Goal: Transaction & Acquisition: Book appointment/travel/reservation

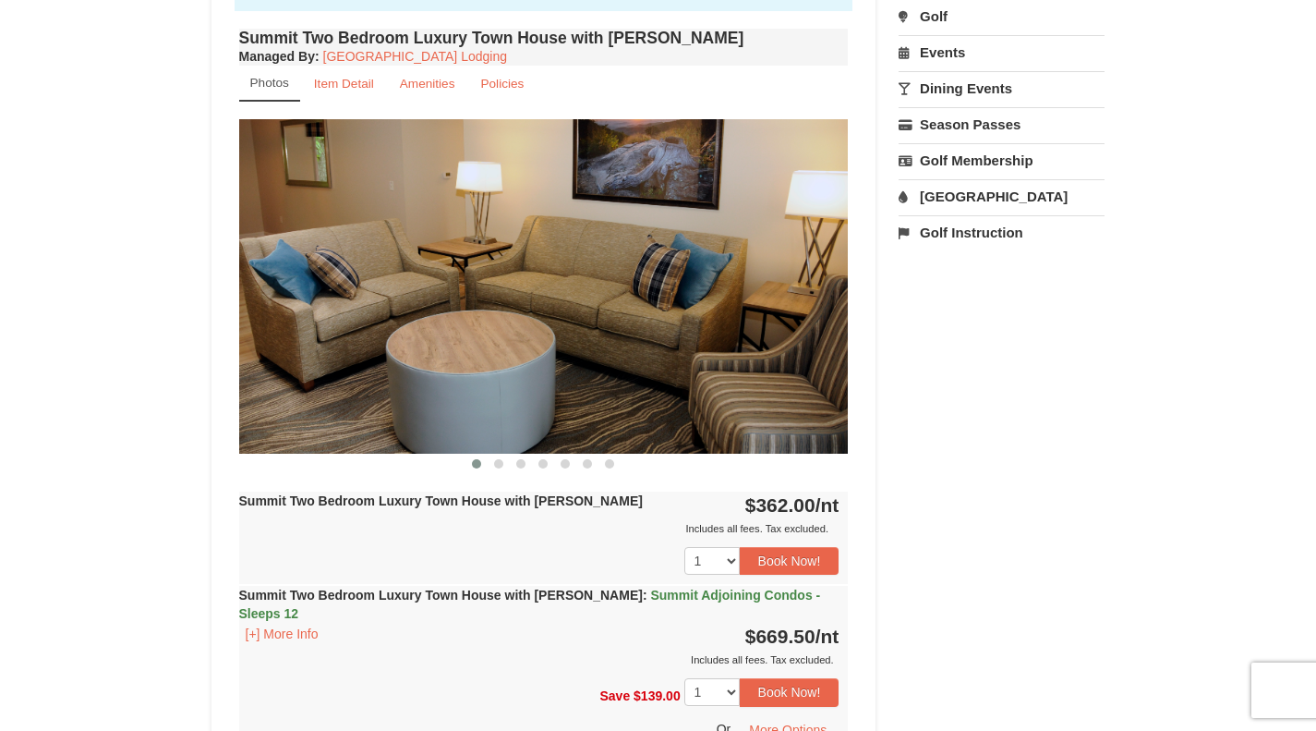
scroll to position [621, 0]
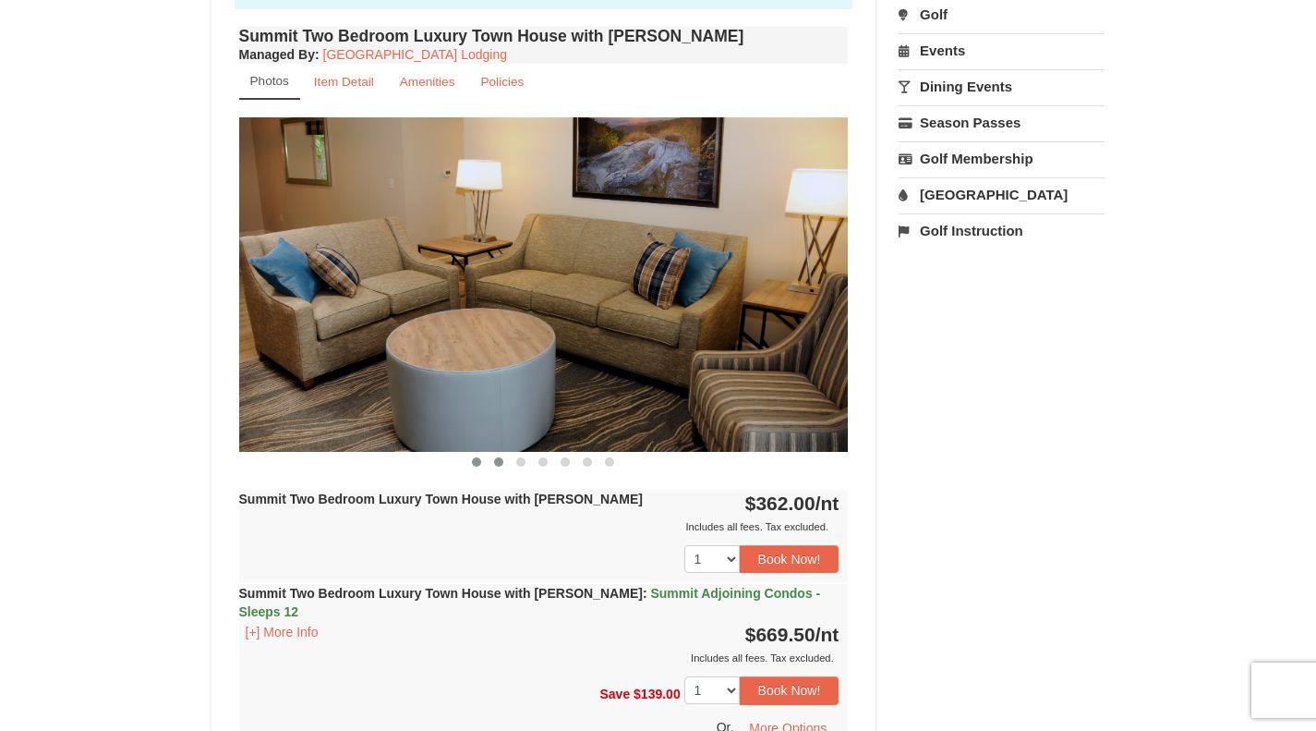
click at [504, 464] on button at bounding box center [499, 462] width 22 height 18
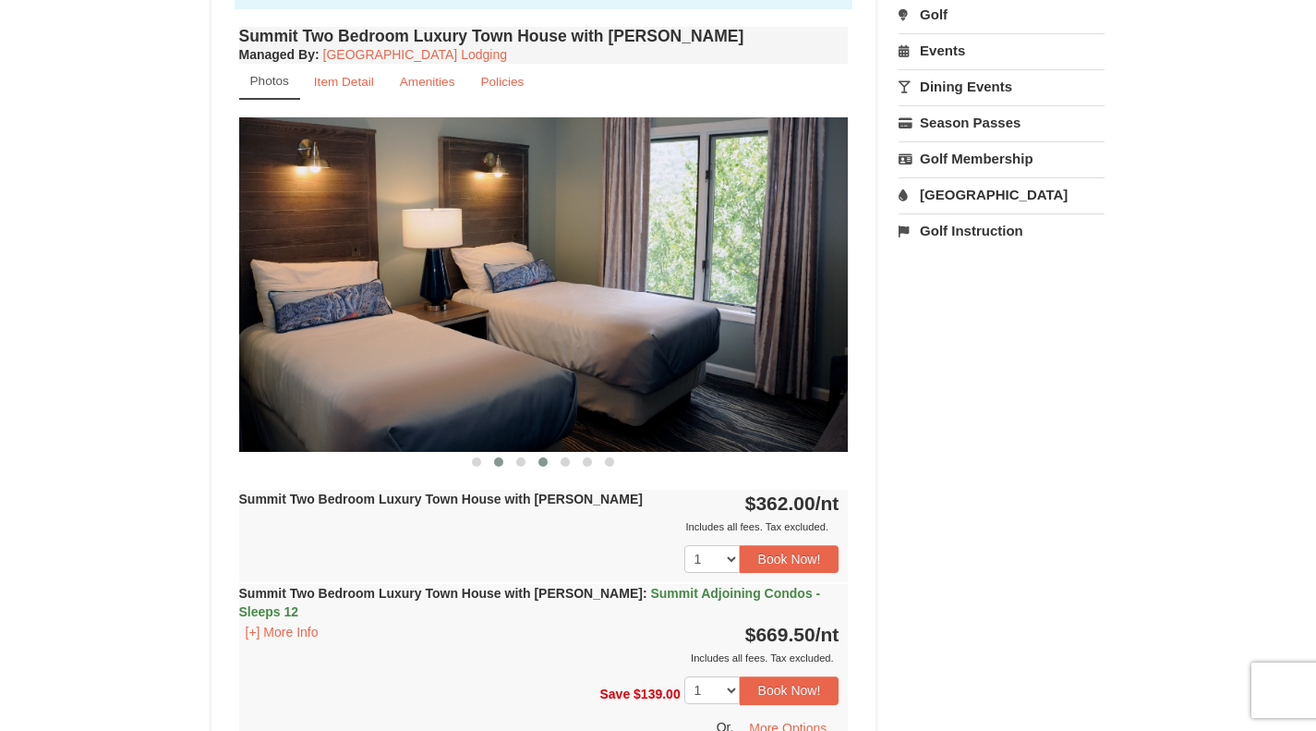
click at [541, 460] on span at bounding box center [543, 461] width 9 height 9
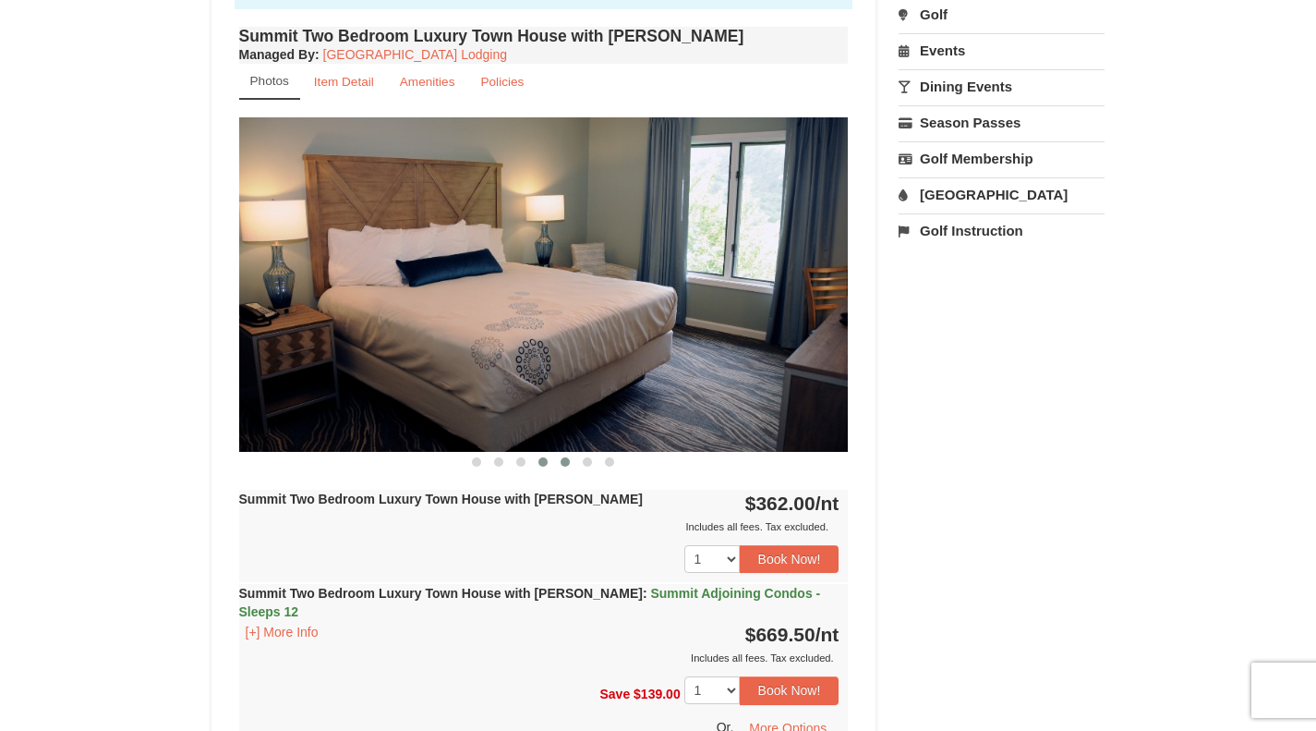
click at [569, 462] on span at bounding box center [565, 461] width 9 height 9
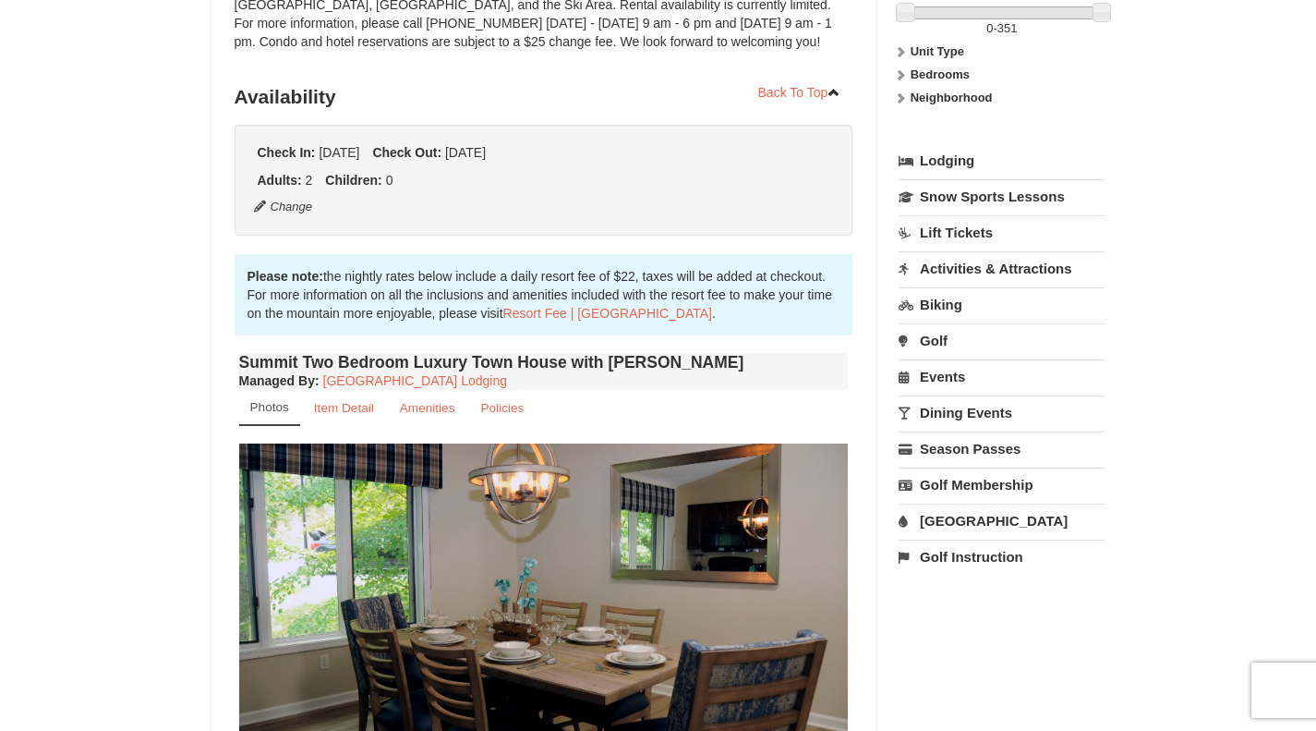
scroll to position [100, 0]
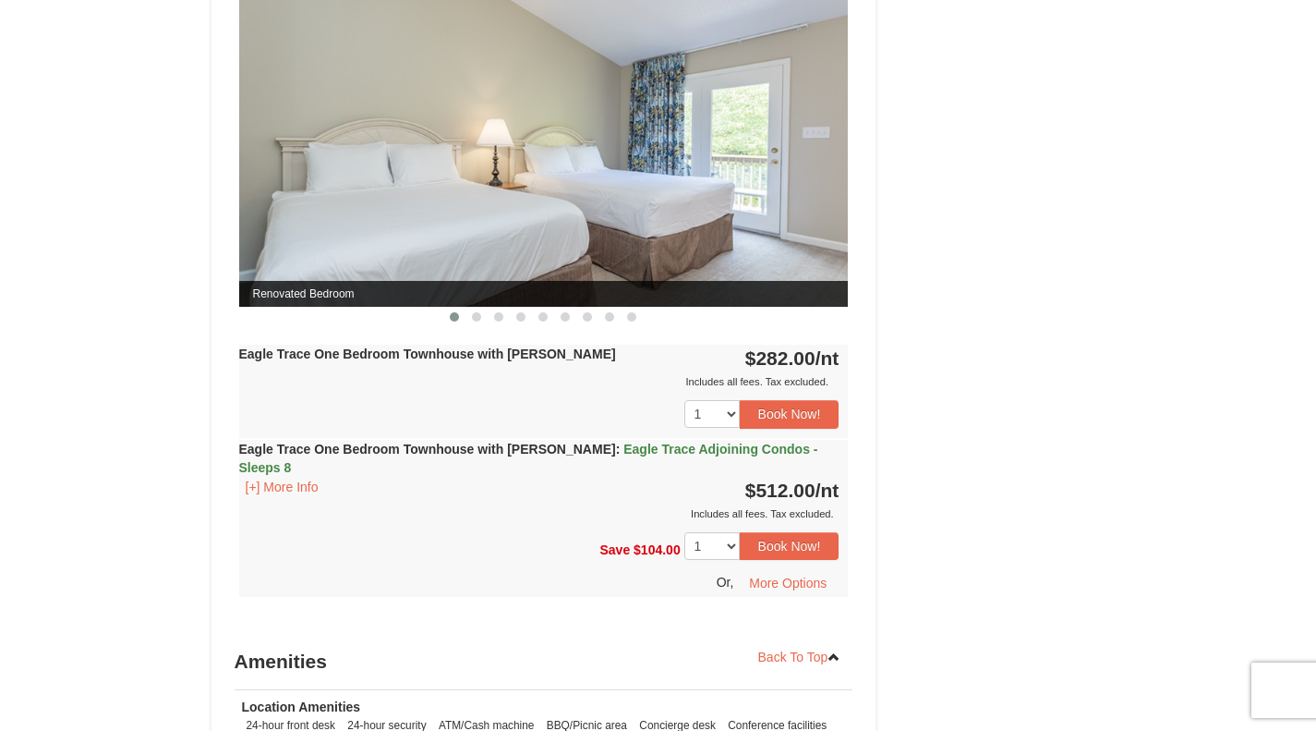
scroll to position [1564, 0]
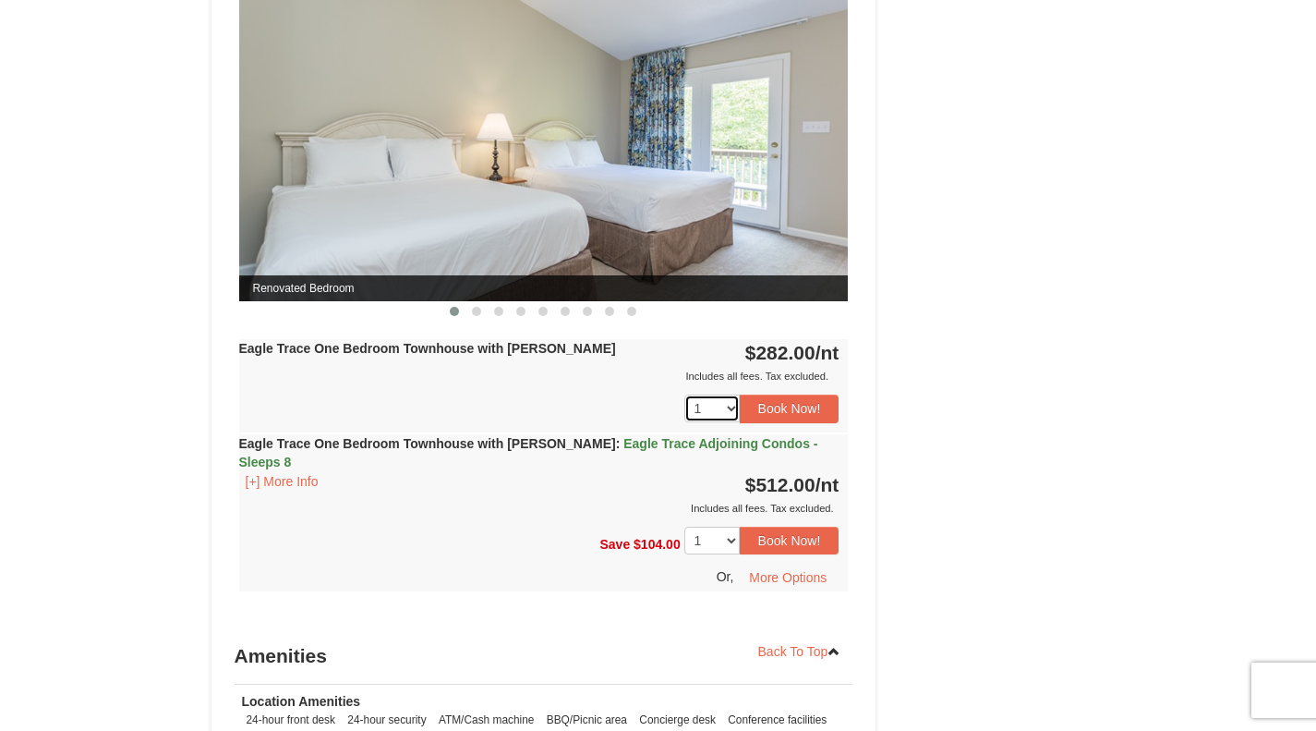
click at [721, 403] on select "1 2 3 4 5 6 7 8 9 10 11 12 13 14 15 16 17 18" at bounding box center [712, 408] width 55 height 28
click at [722, 403] on select "1 2 3 4 5 6 7 8 9 10 11 12 13 14 15 16 17 18" at bounding box center [712, 408] width 55 height 28
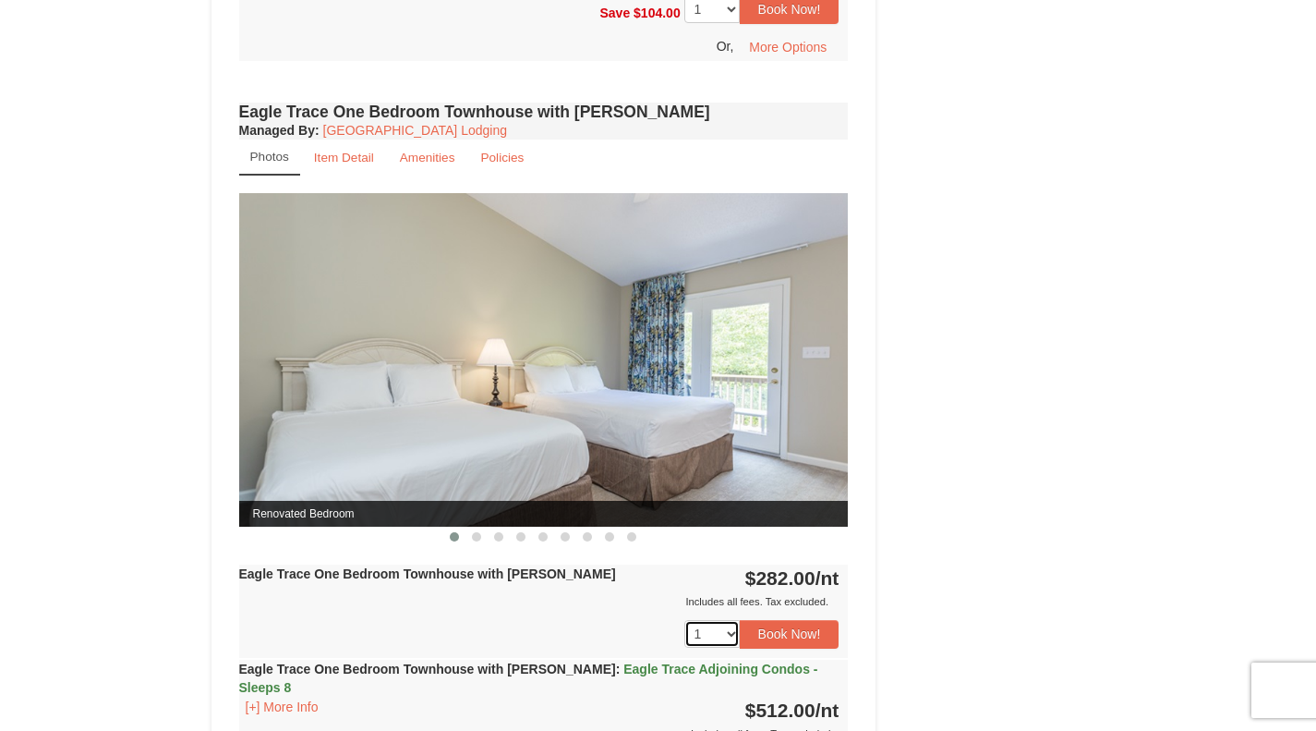
scroll to position [1749, 0]
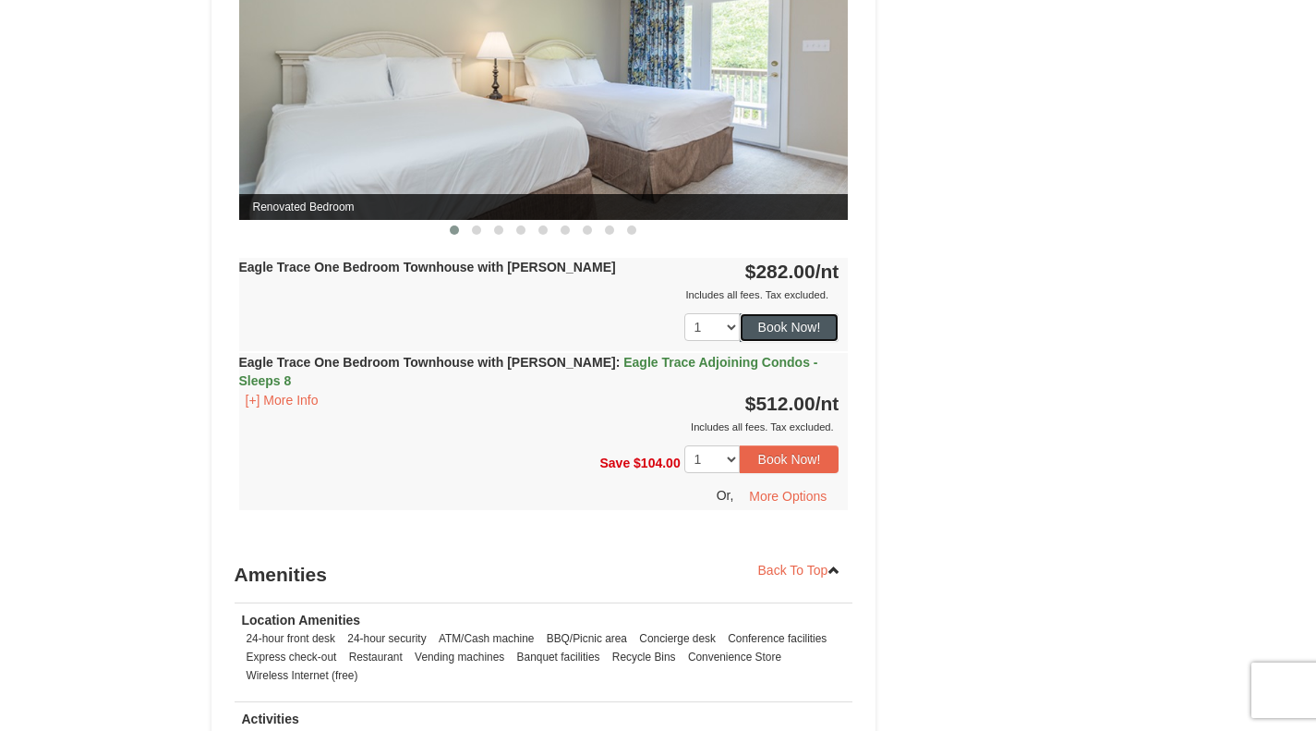
click at [818, 331] on button "Book Now!" at bounding box center [790, 327] width 100 height 28
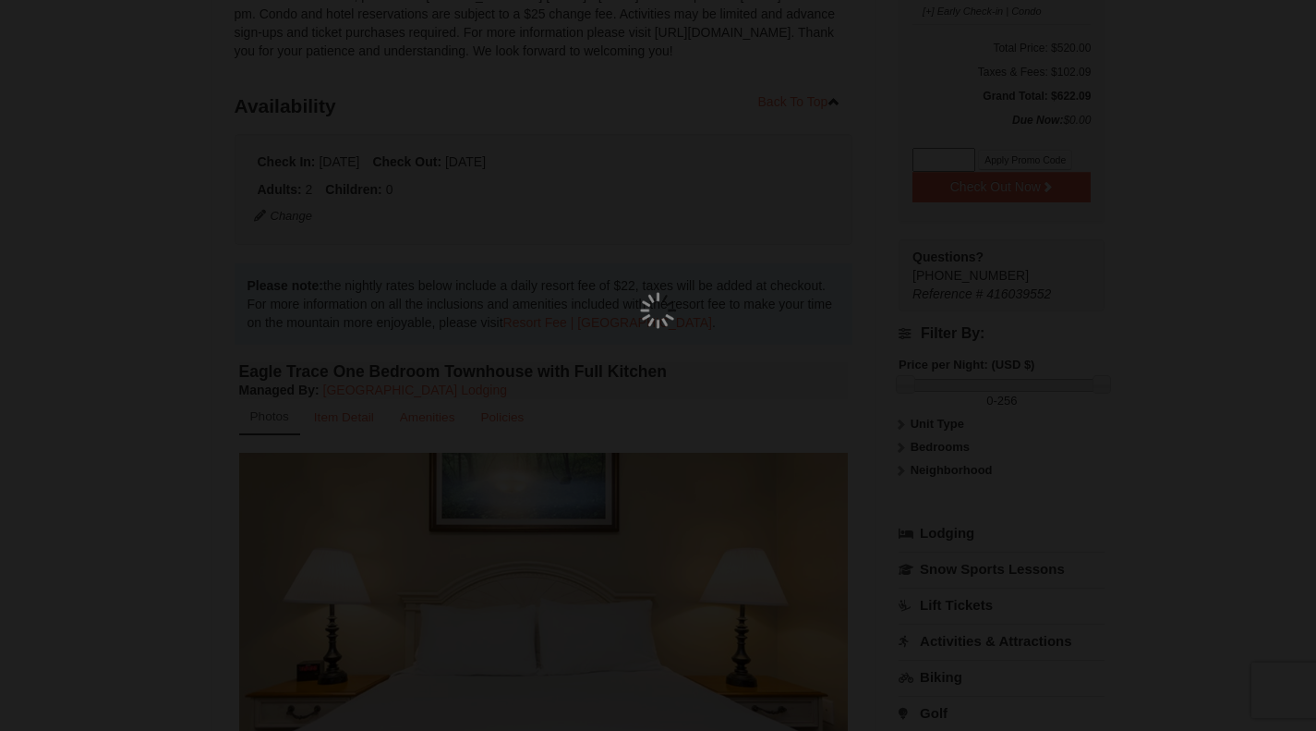
scroll to position [162, 0]
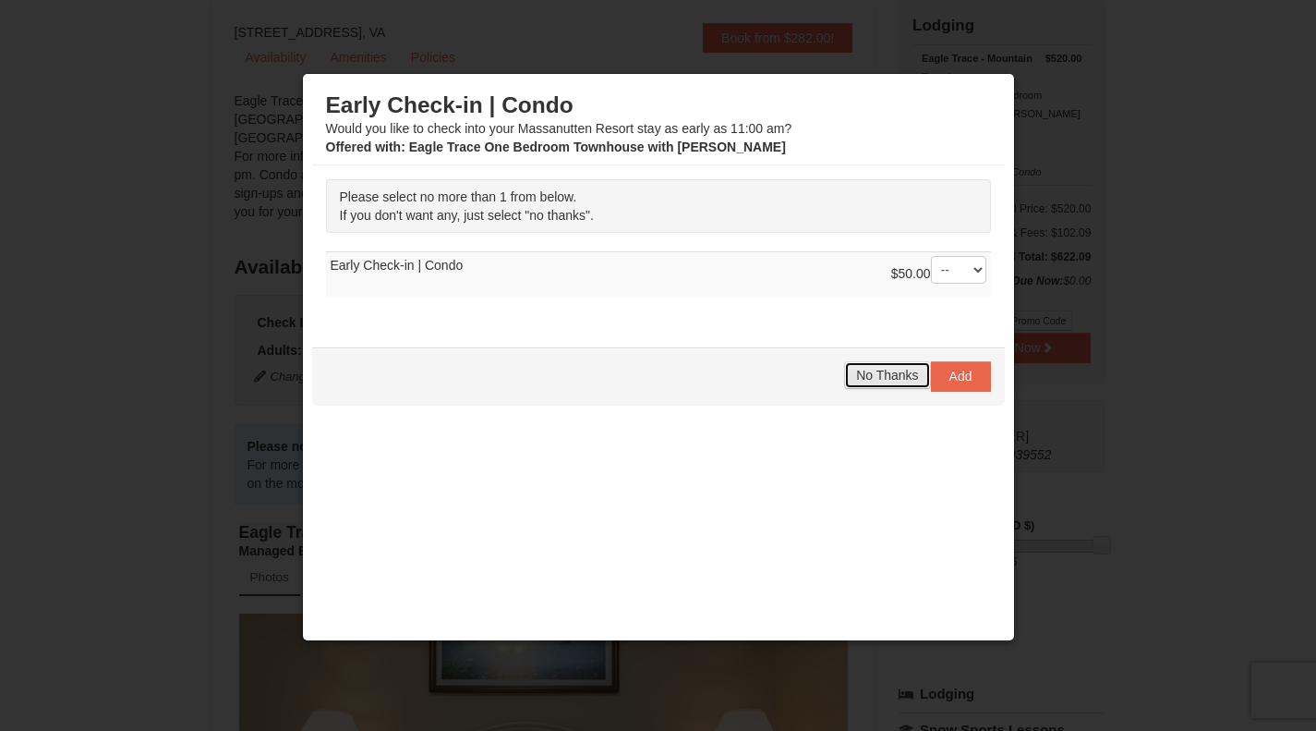
click at [877, 382] on span "No Thanks" at bounding box center [887, 375] width 62 height 15
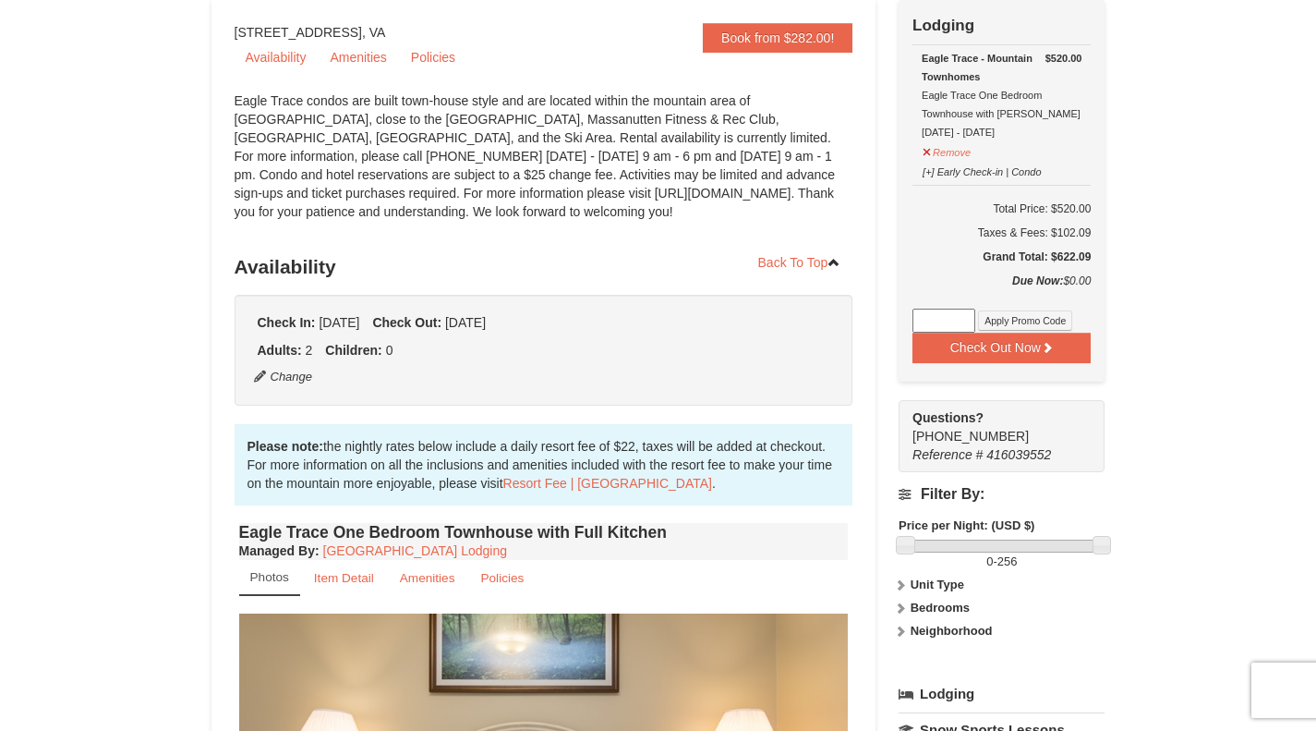
scroll to position [0, 0]
